Goal: Information Seeking & Learning: Find specific page/section

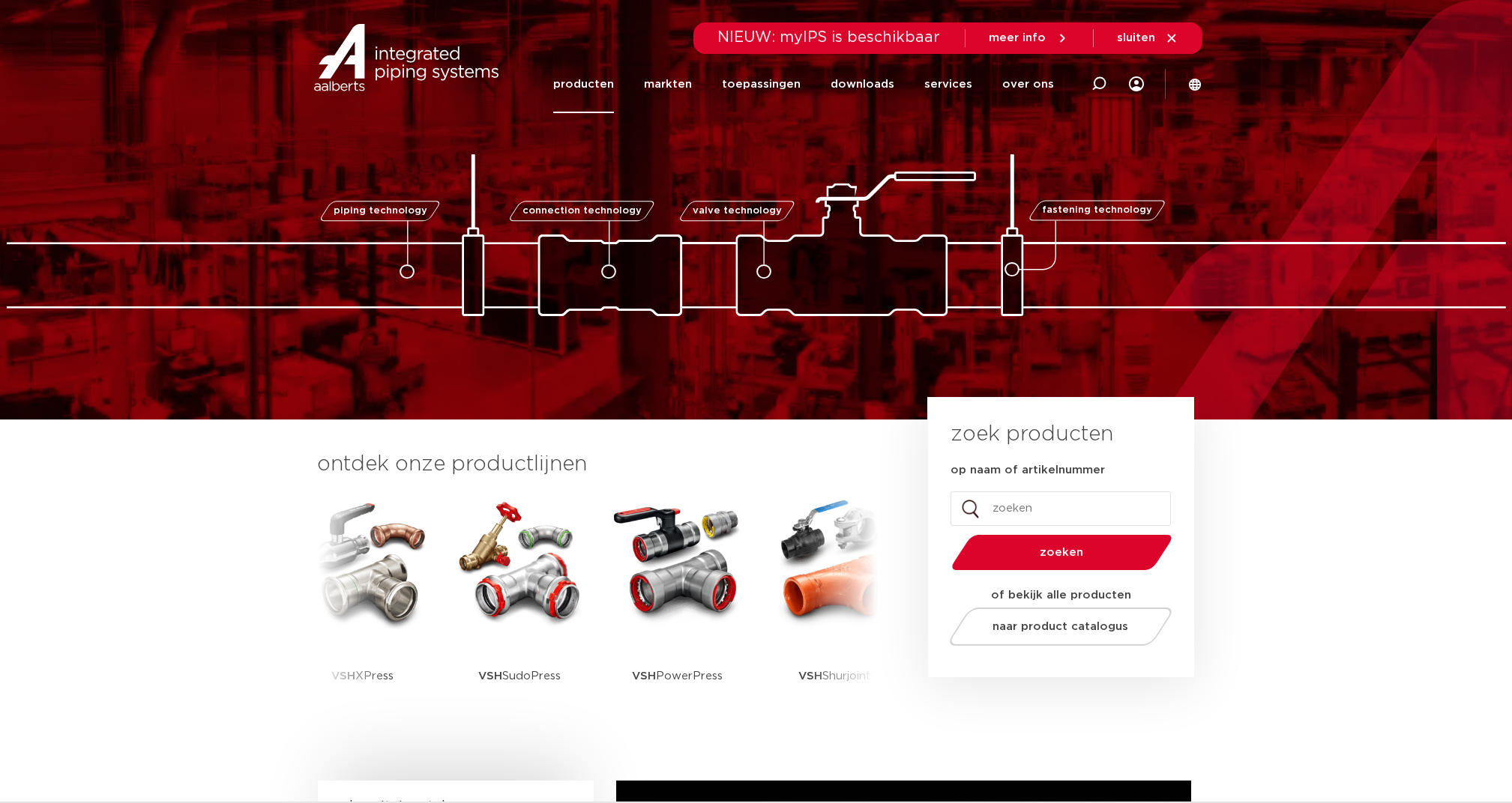
click at [585, 89] on link "producten" at bounding box center [583, 84] width 61 height 58
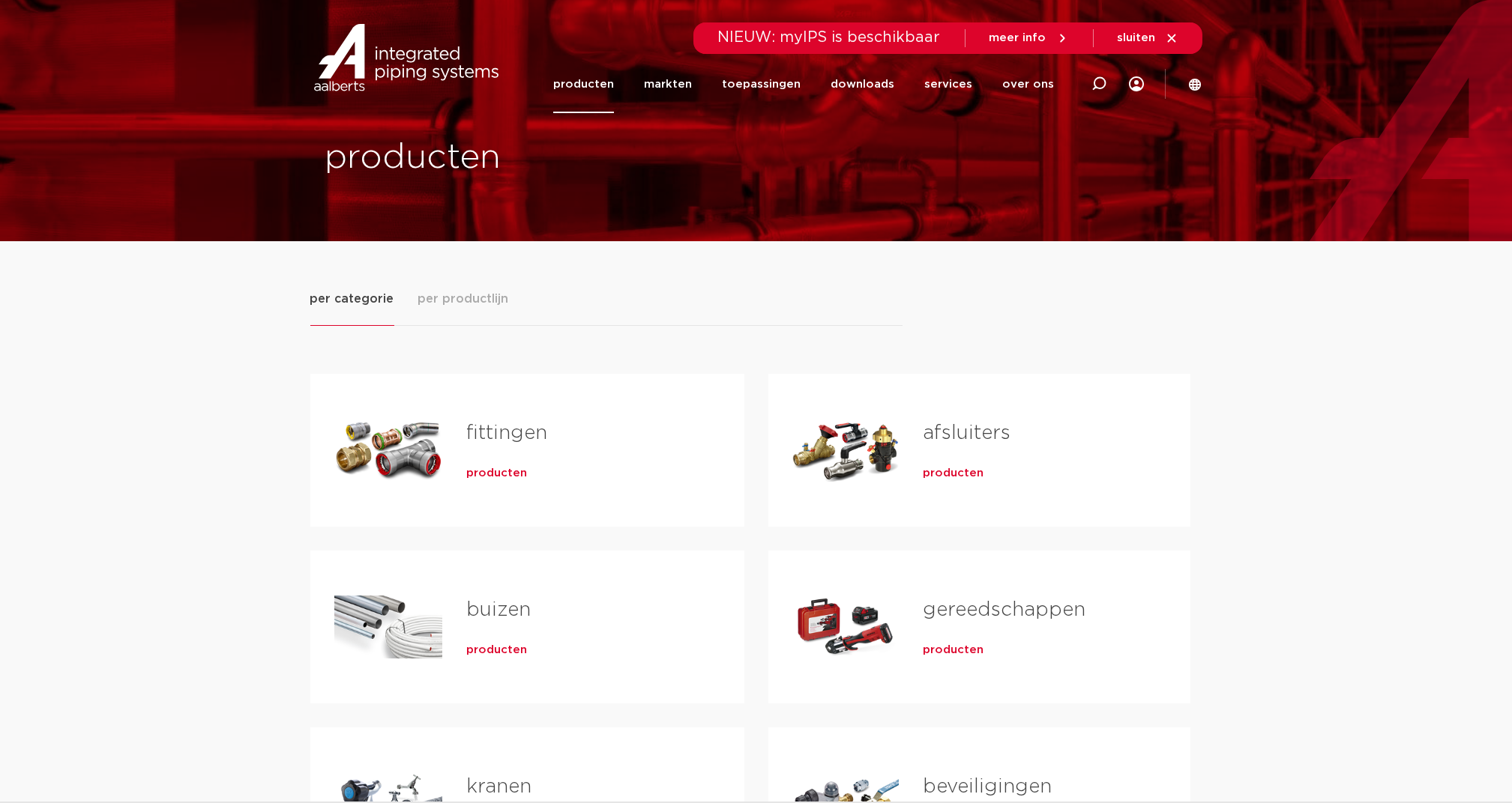
click at [465, 292] on span "per productlijn" at bounding box center [464, 299] width 91 height 18
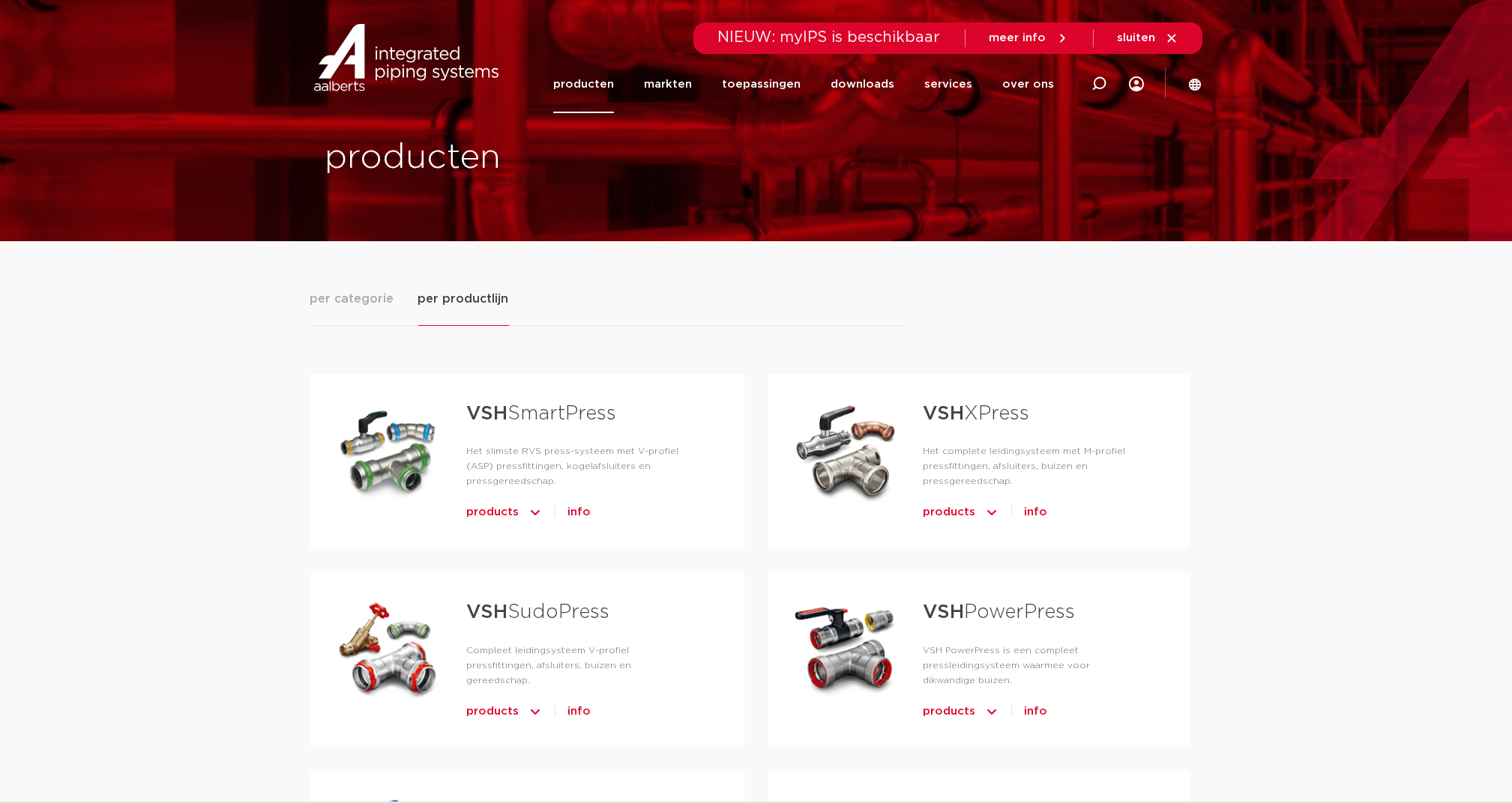
click at [954, 512] on span "products" at bounding box center [949, 512] width 52 height 24
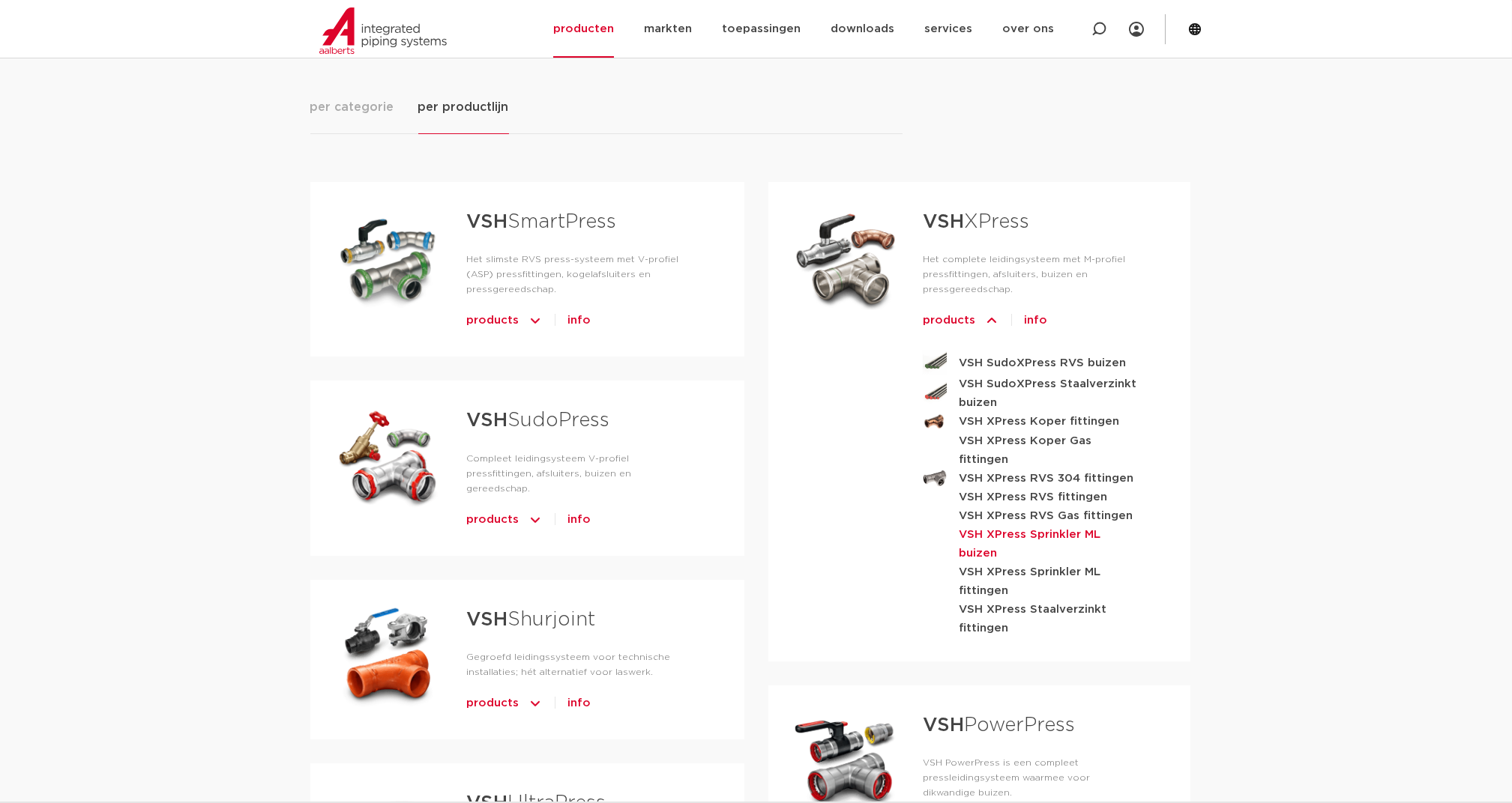
scroll to position [199, 0]
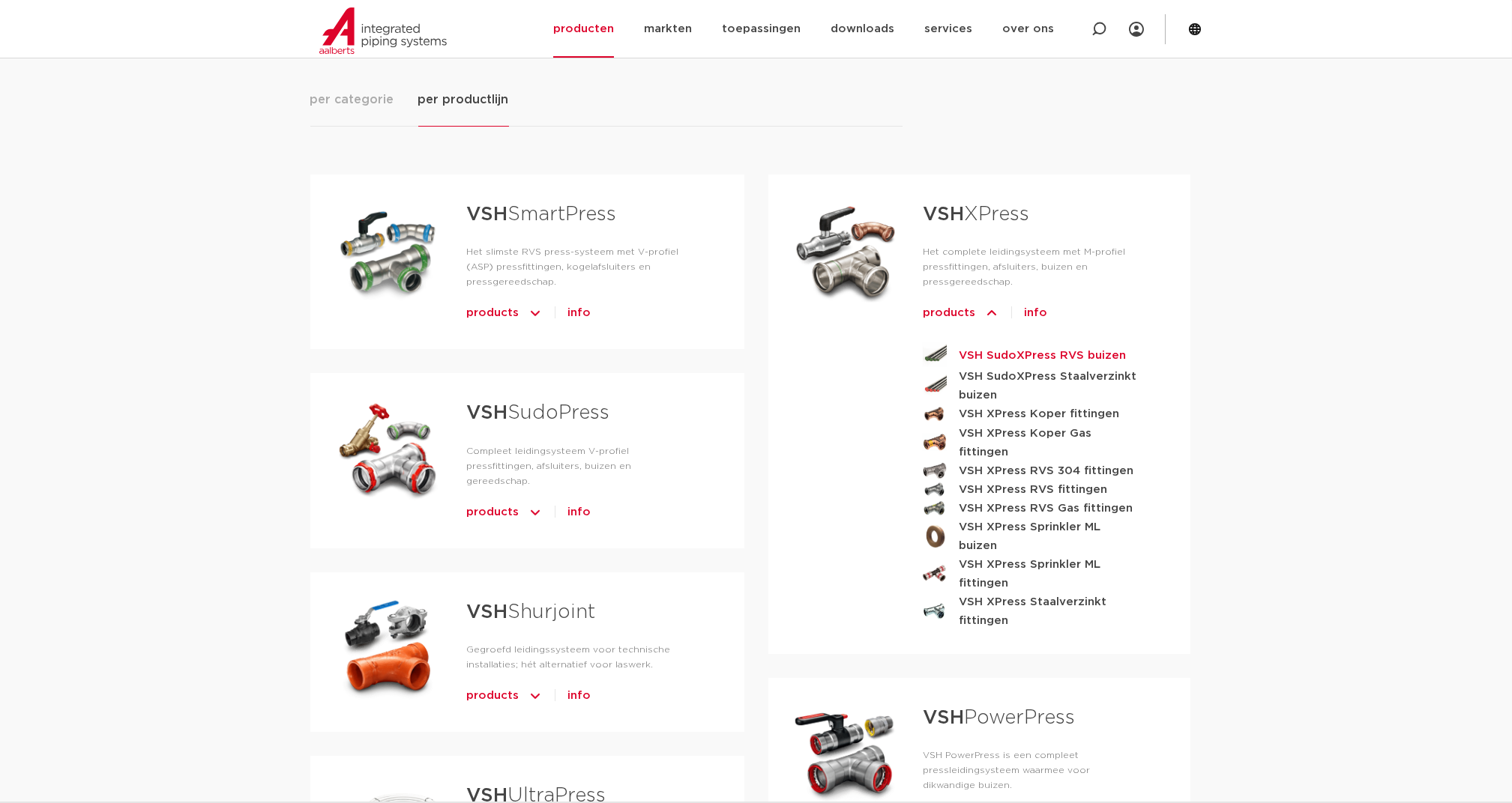
click at [1035, 354] on strong "VSH SudoXPress RVS buizen" at bounding box center [1042, 356] width 167 height 18
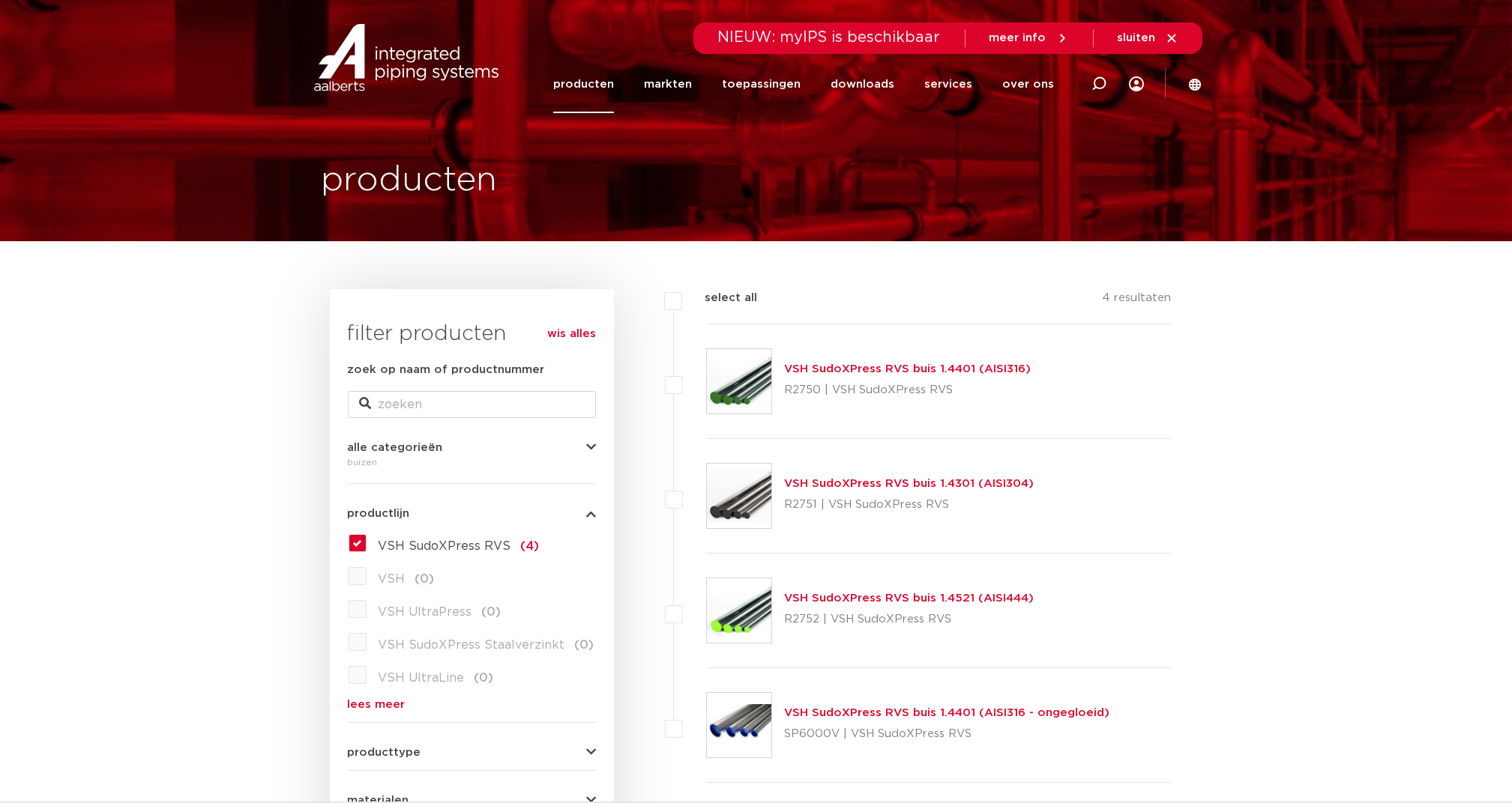
click at [871, 364] on link "VSH SudoXPress RVS buis 1.4401 (AISI316)" at bounding box center [907, 369] width 246 height 12
